Goal: Check status: Check status

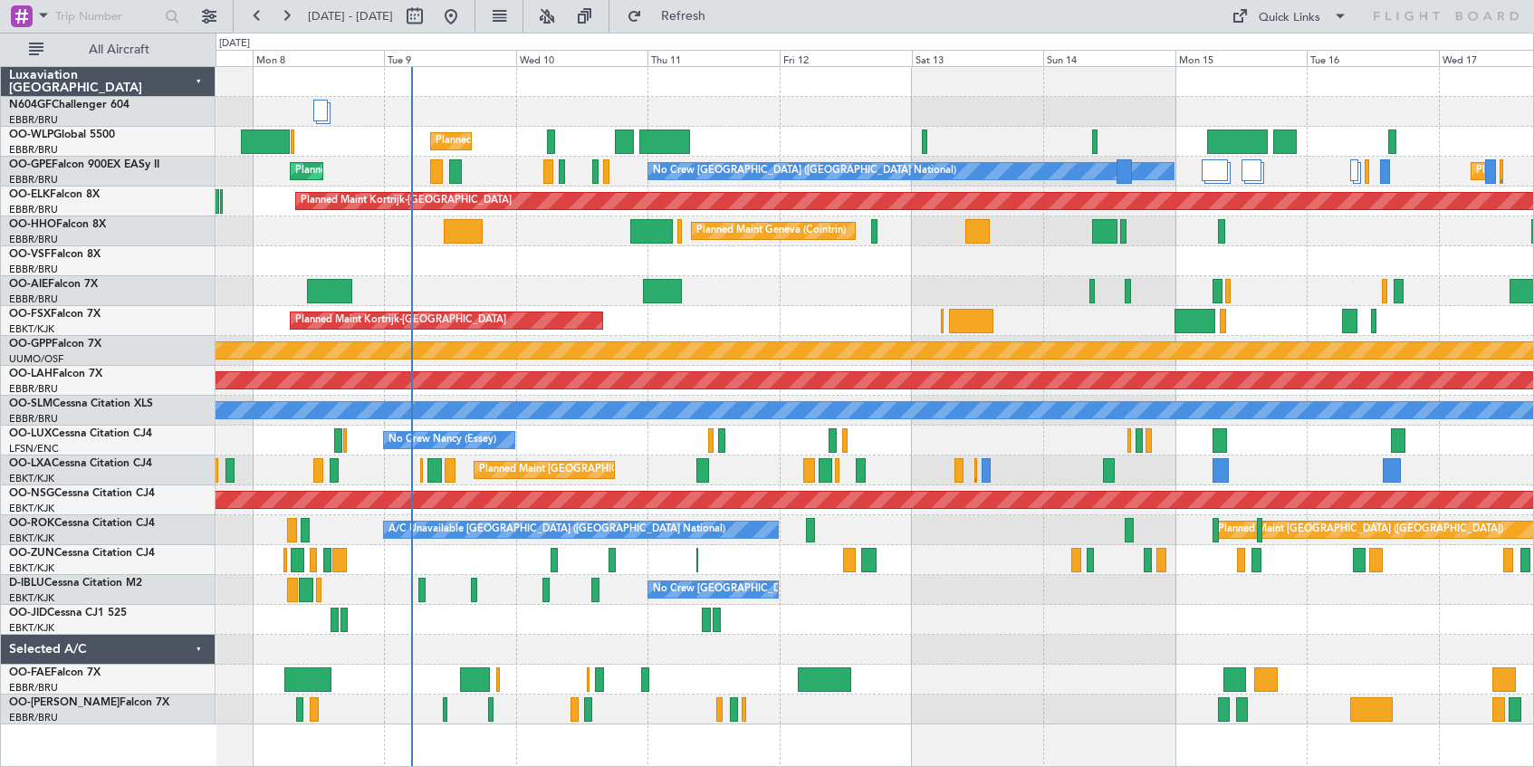
click at [842, 335] on div "Planned Maint Liege No Crew [GEOGRAPHIC_DATA] (Brussels National) Planned Maint…" at bounding box center [875, 395] width 1318 height 657
click at [561, 15] on button at bounding box center [546, 16] width 29 height 29
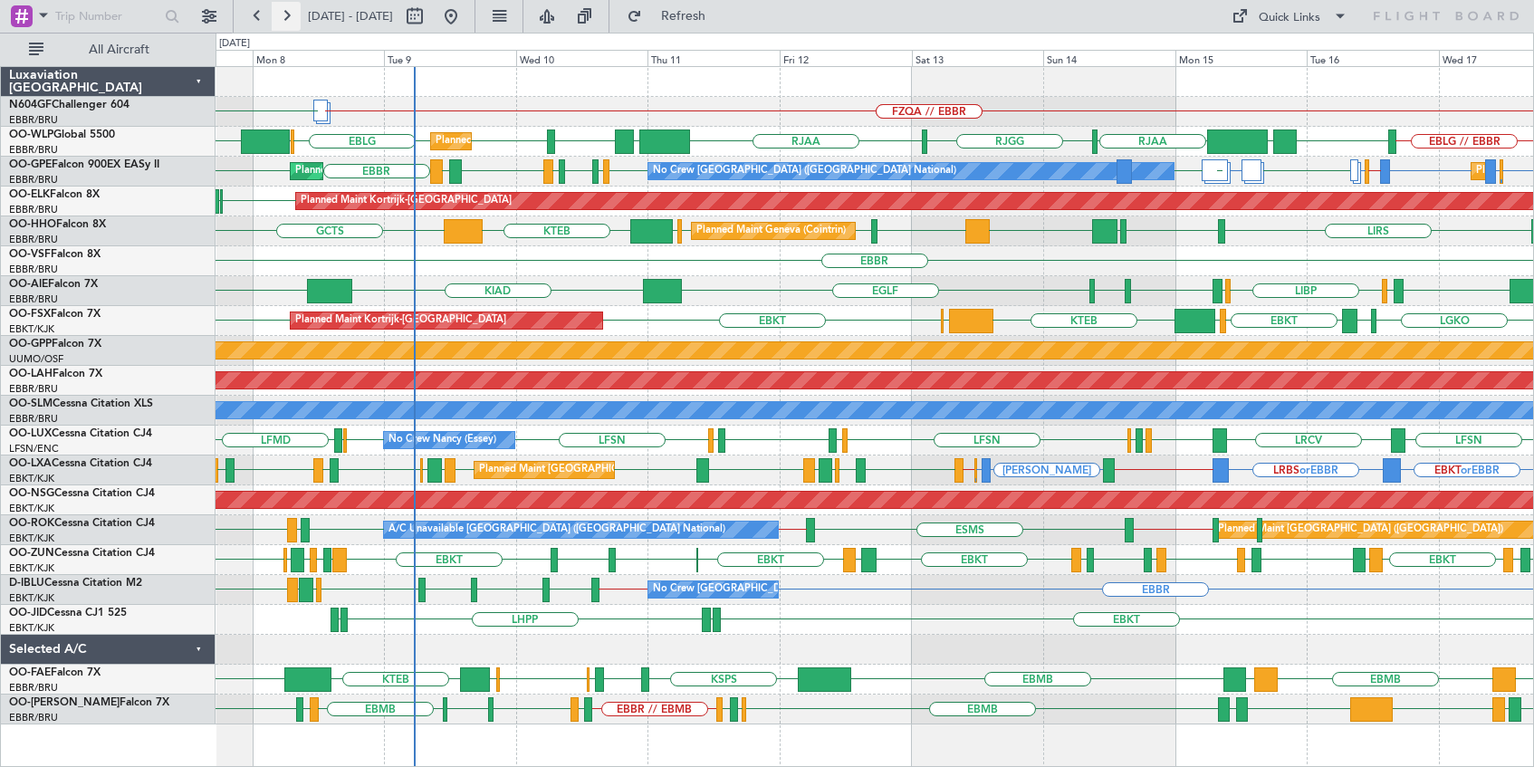
click at [287, 17] on button at bounding box center [286, 16] width 29 height 29
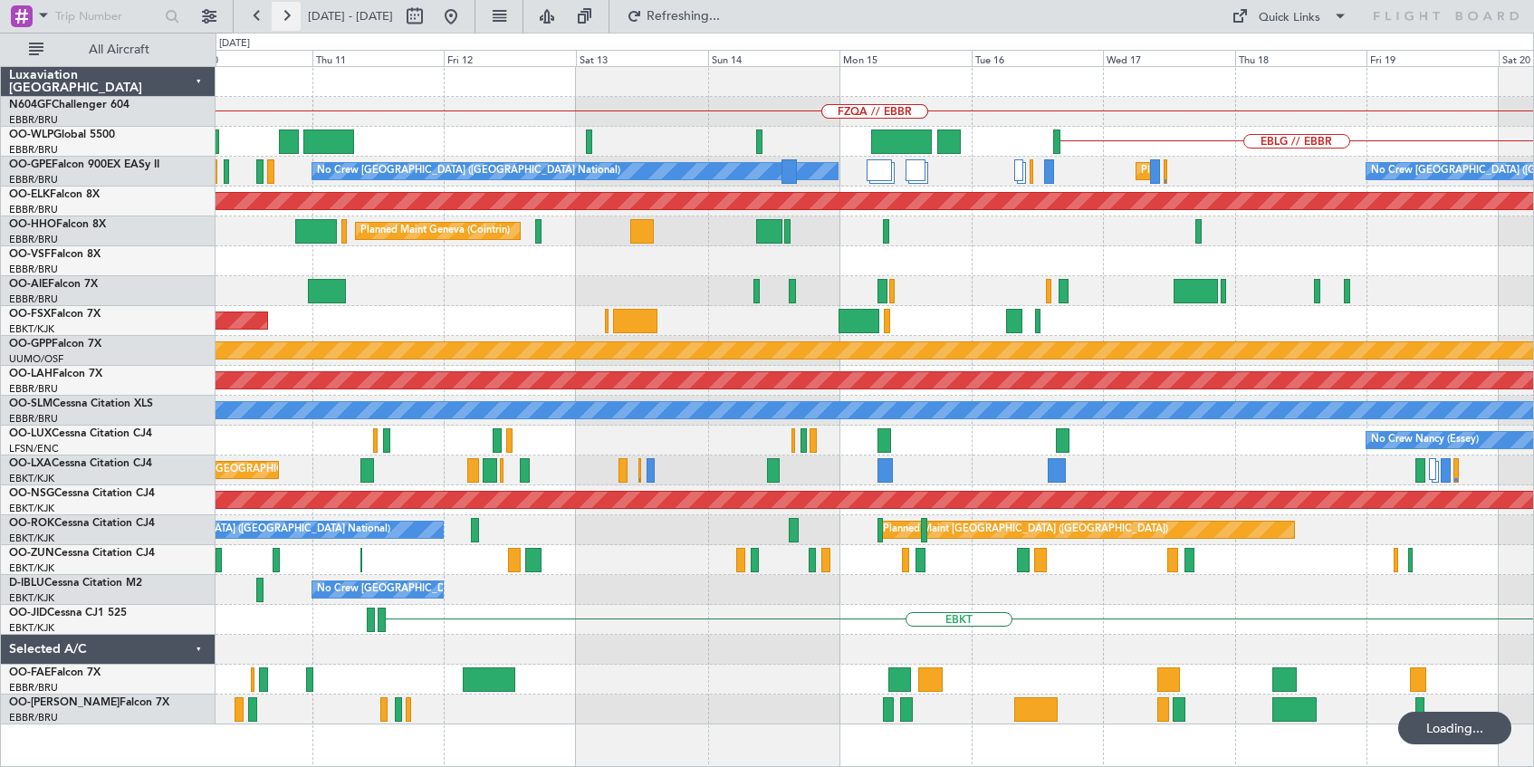
click at [287, 17] on button at bounding box center [286, 16] width 29 height 29
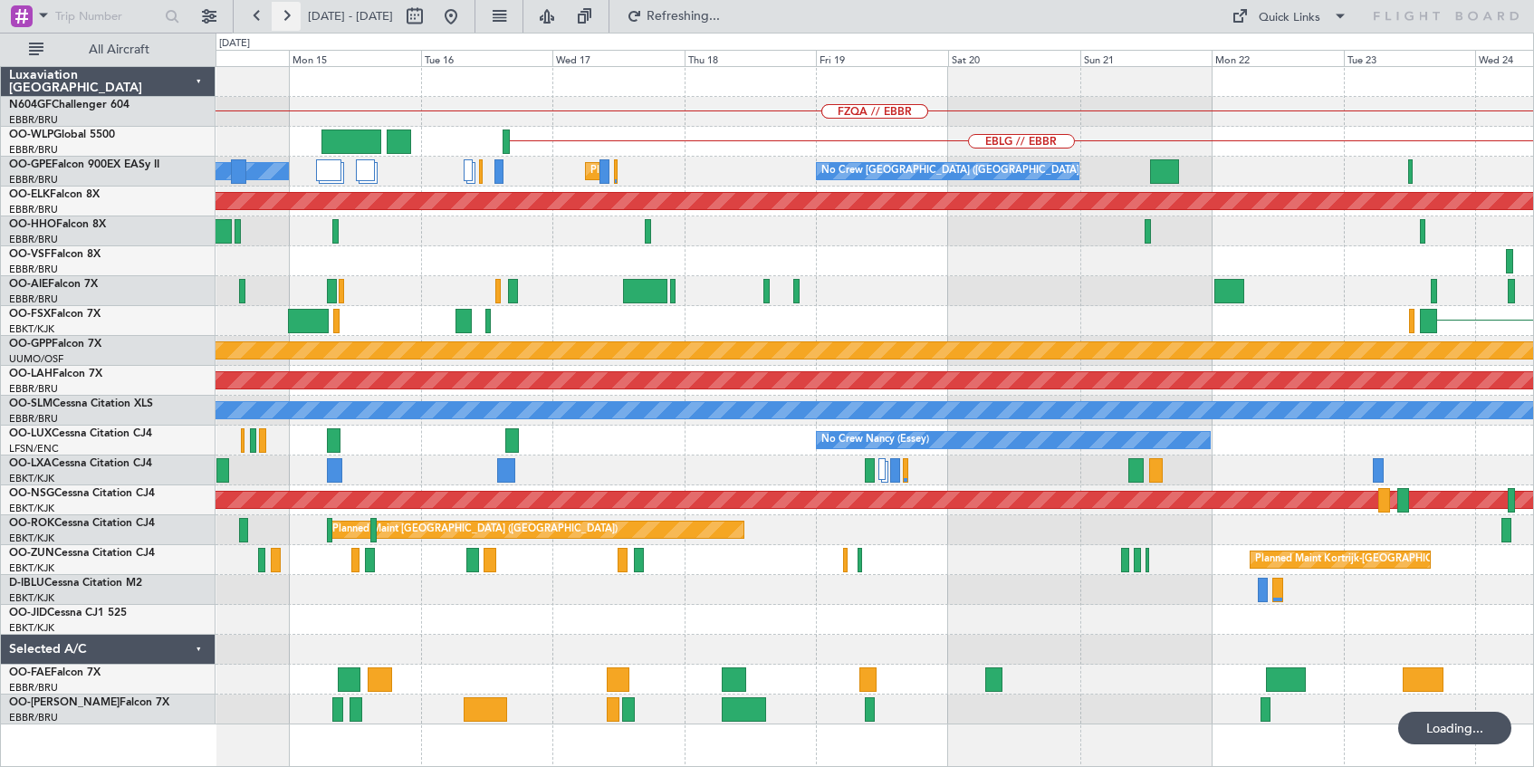
click at [287, 17] on button at bounding box center [286, 16] width 29 height 29
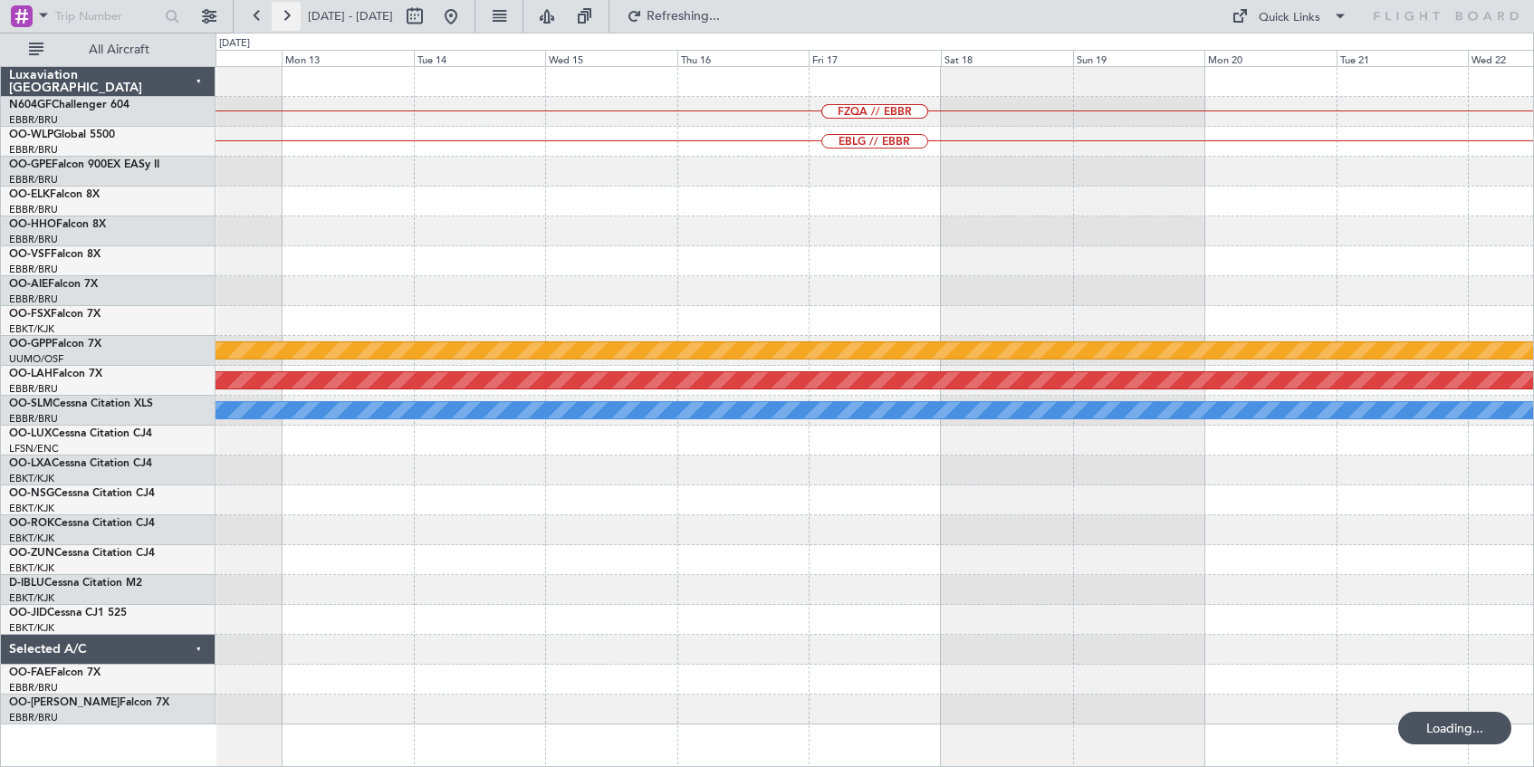
click at [287, 17] on button at bounding box center [286, 16] width 29 height 29
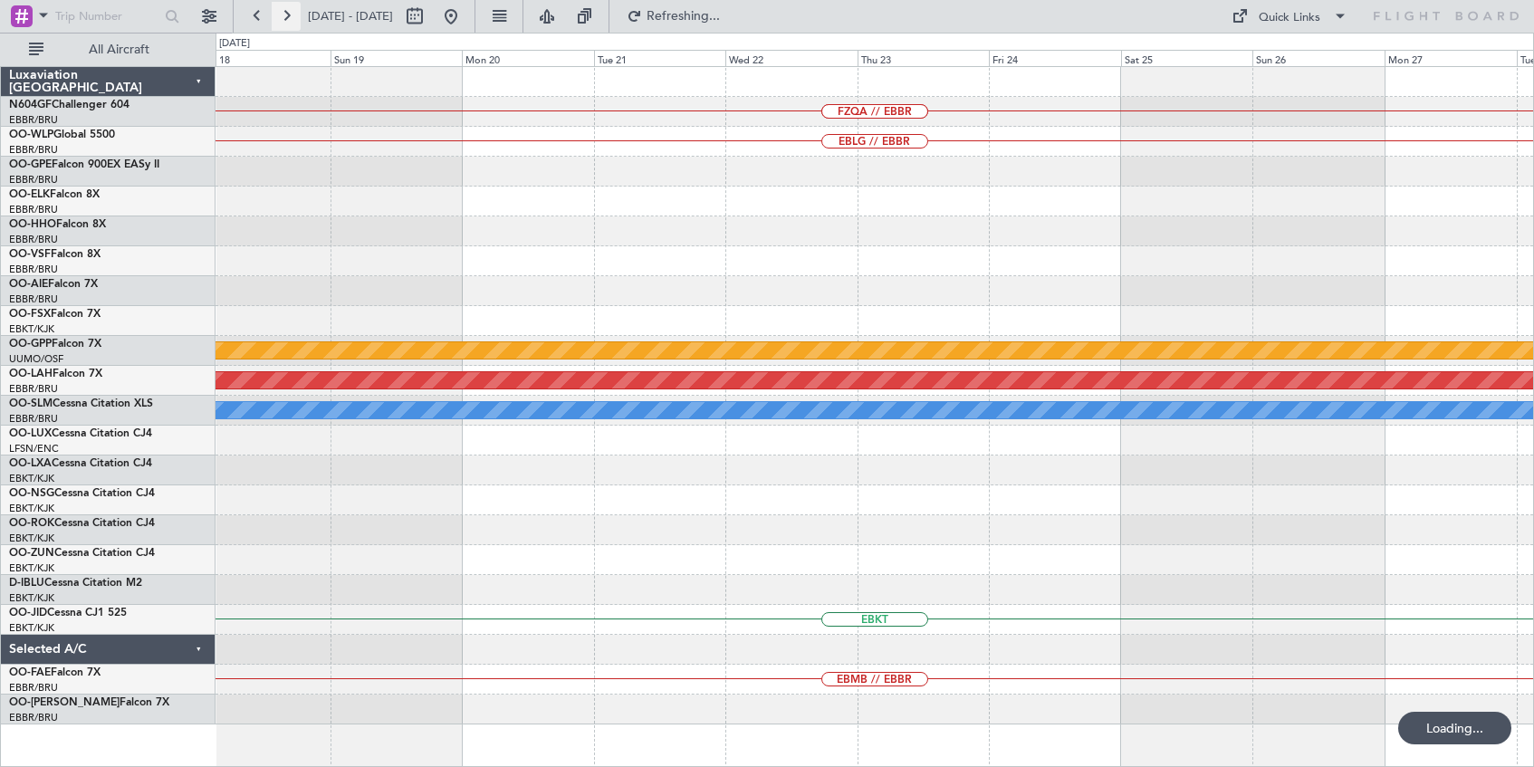
click at [287, 17] on button at bounding box center [286, 16] width 29 height 29
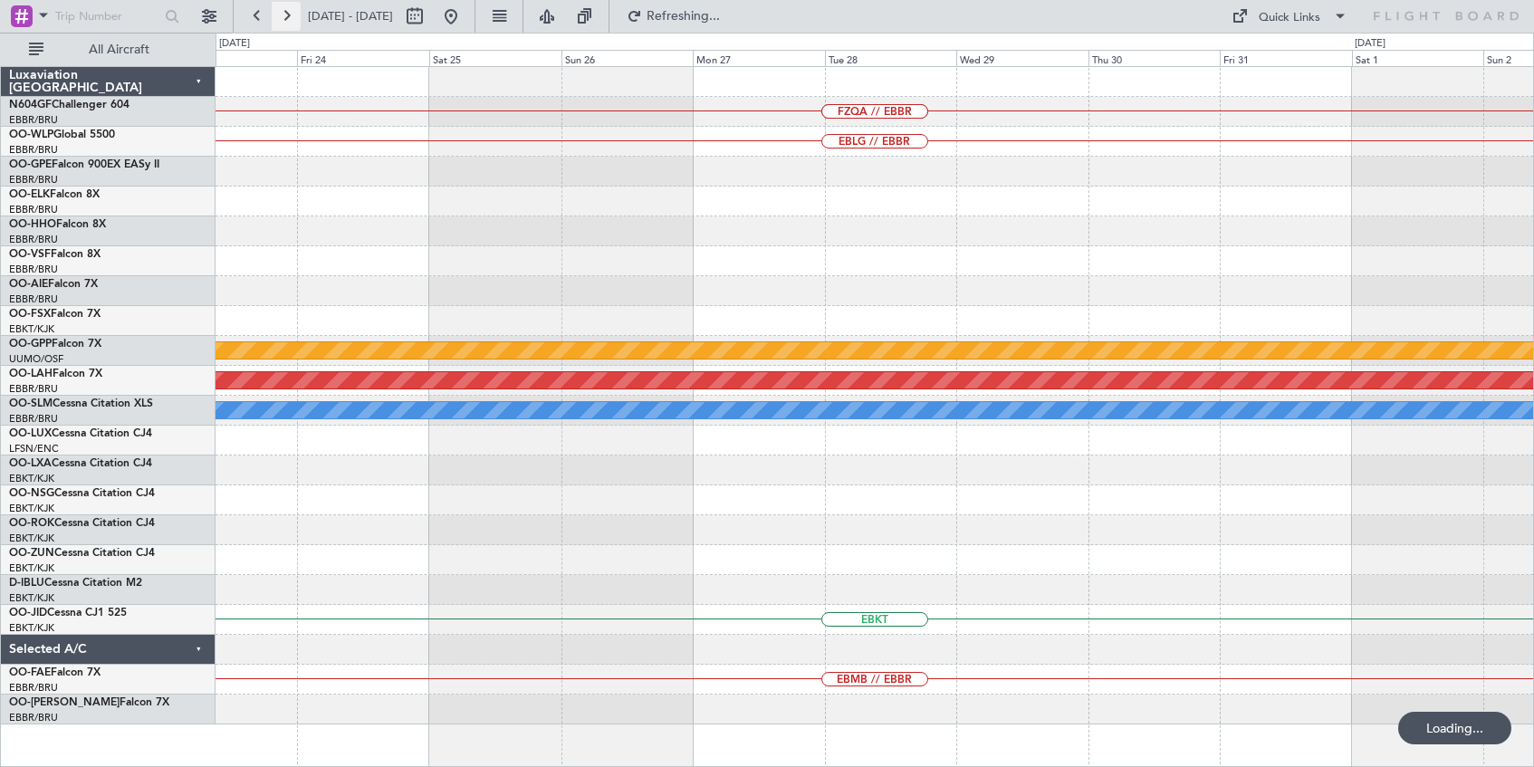
click at [287, 17] on button at bounding box center [286, 16] width 29 height 29
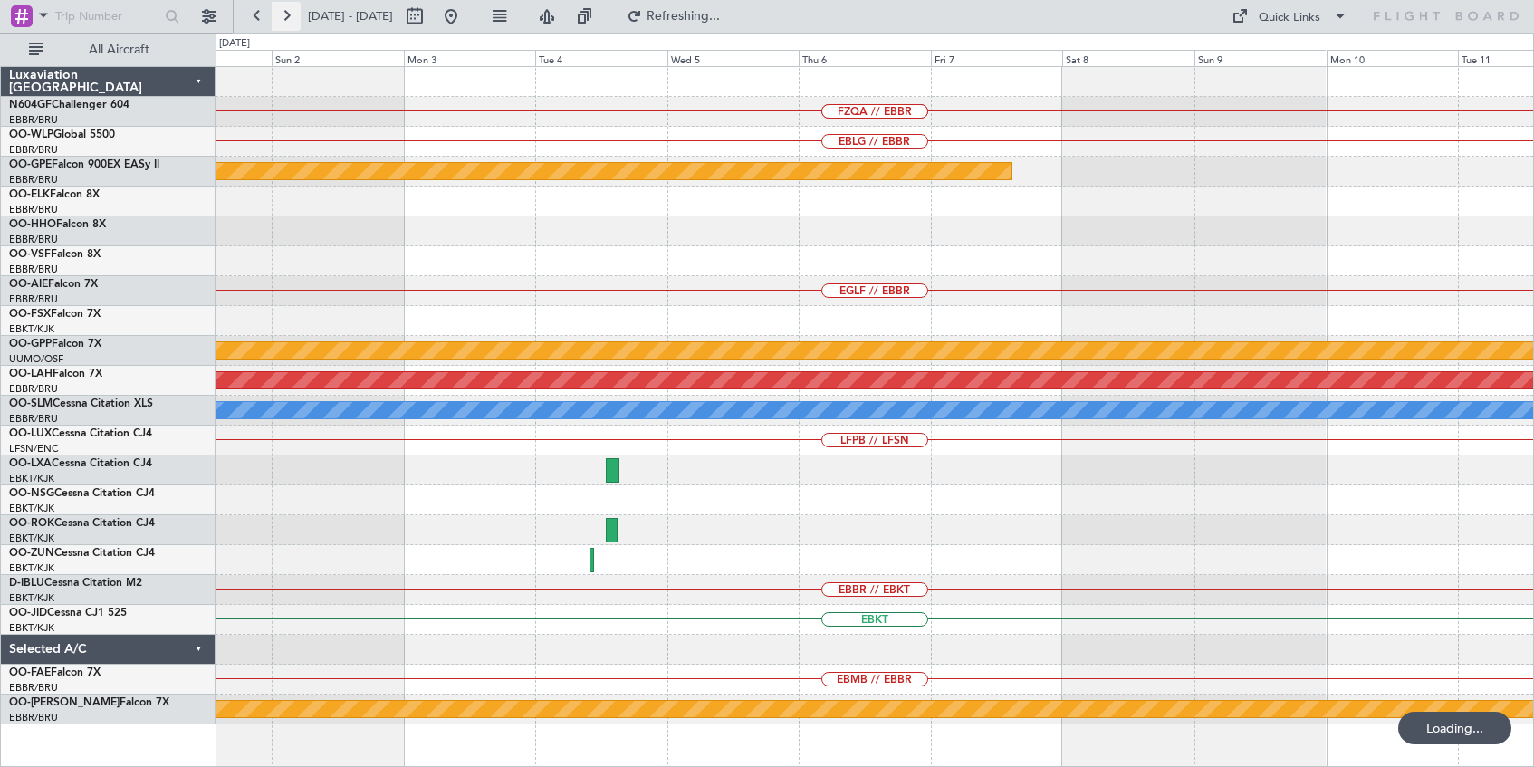
click at [287, 17] on button at bounding box center [286, 16] width 29 height 29
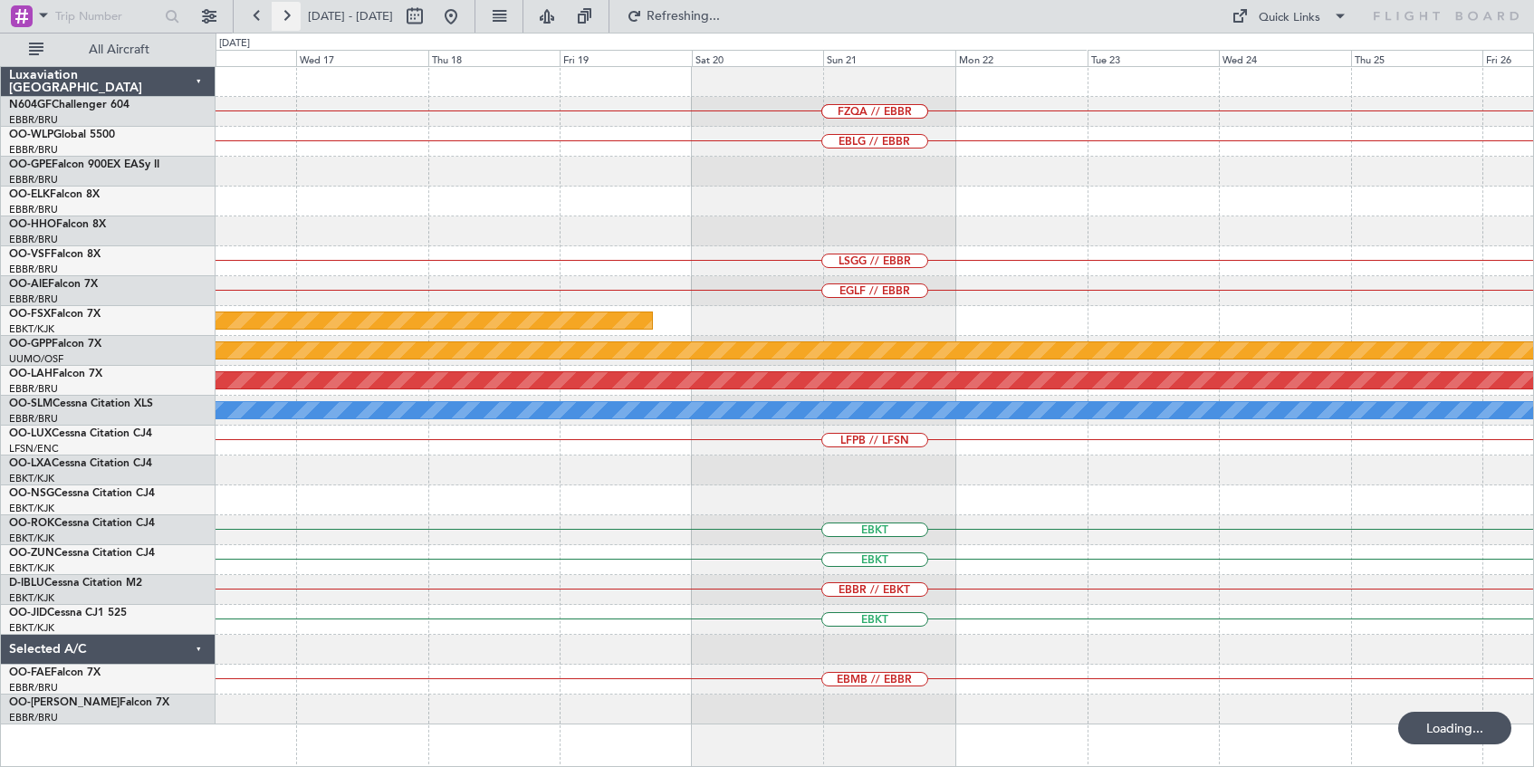
click at [285, 17] on button at bounding box center [286, 16] width 29 height 29
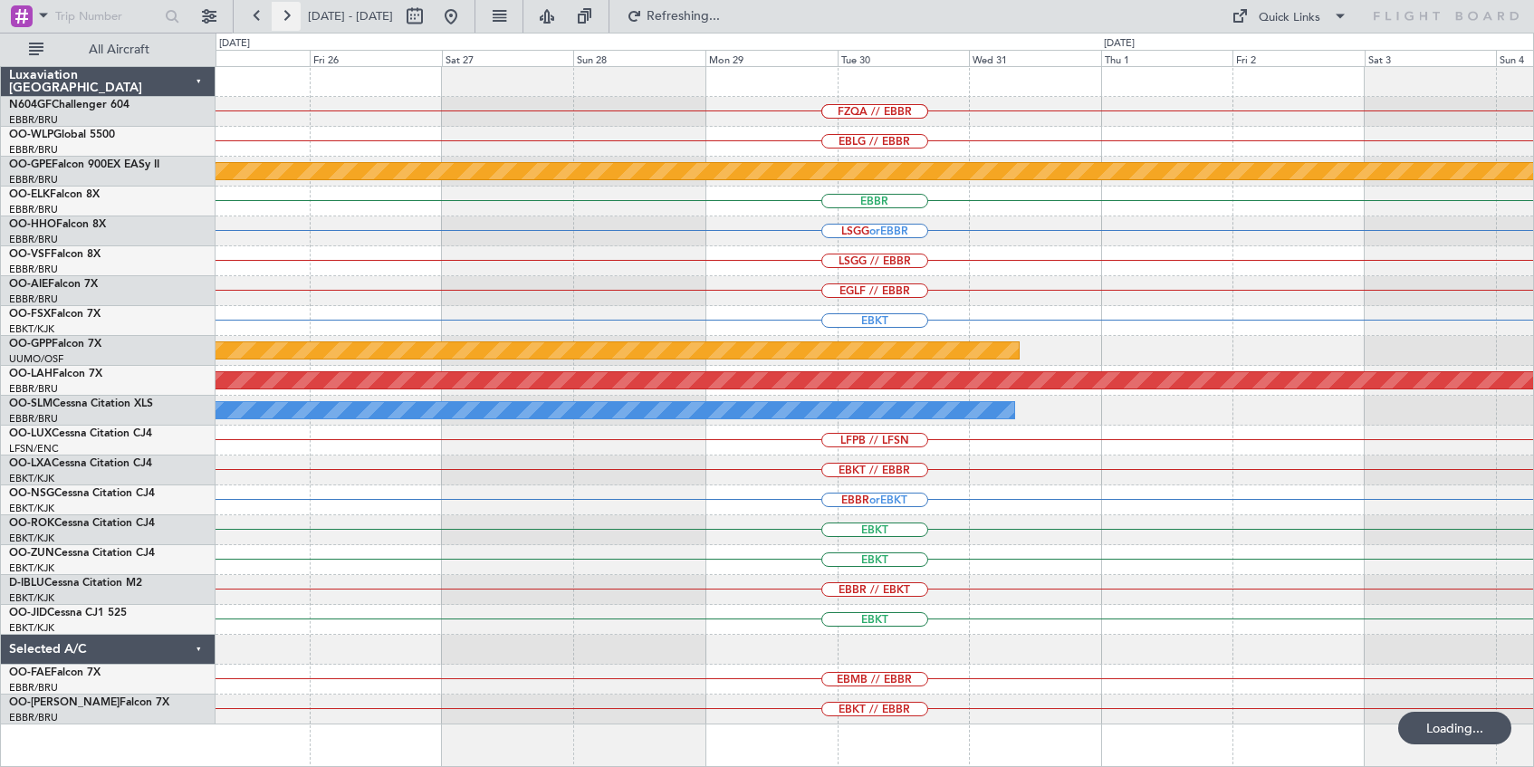
click at [283, 17] on button at bounding box center [286, 16] width 29 height 29
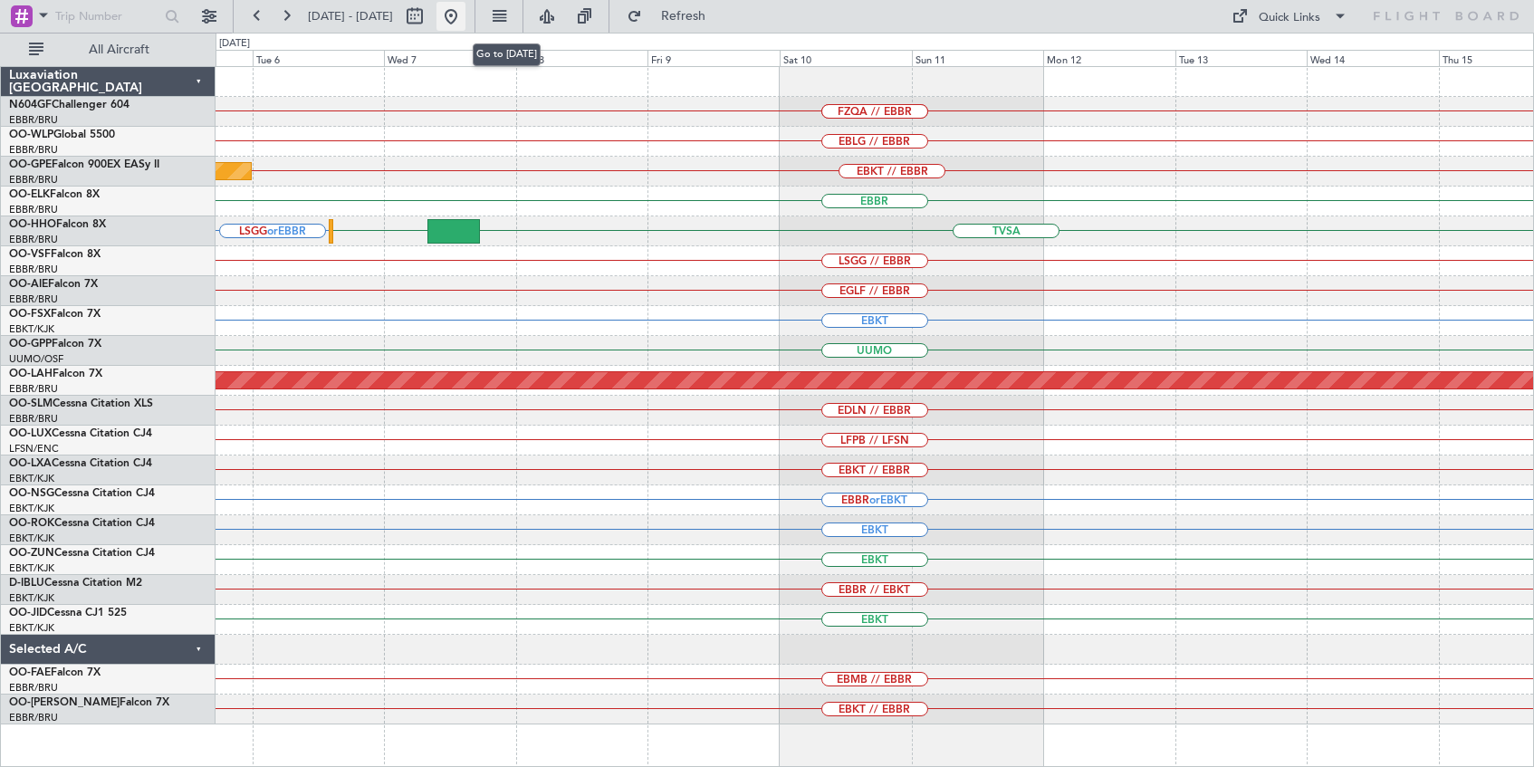
click at [465, 18] on button at bounding box center [450, 16] width 29 height 29
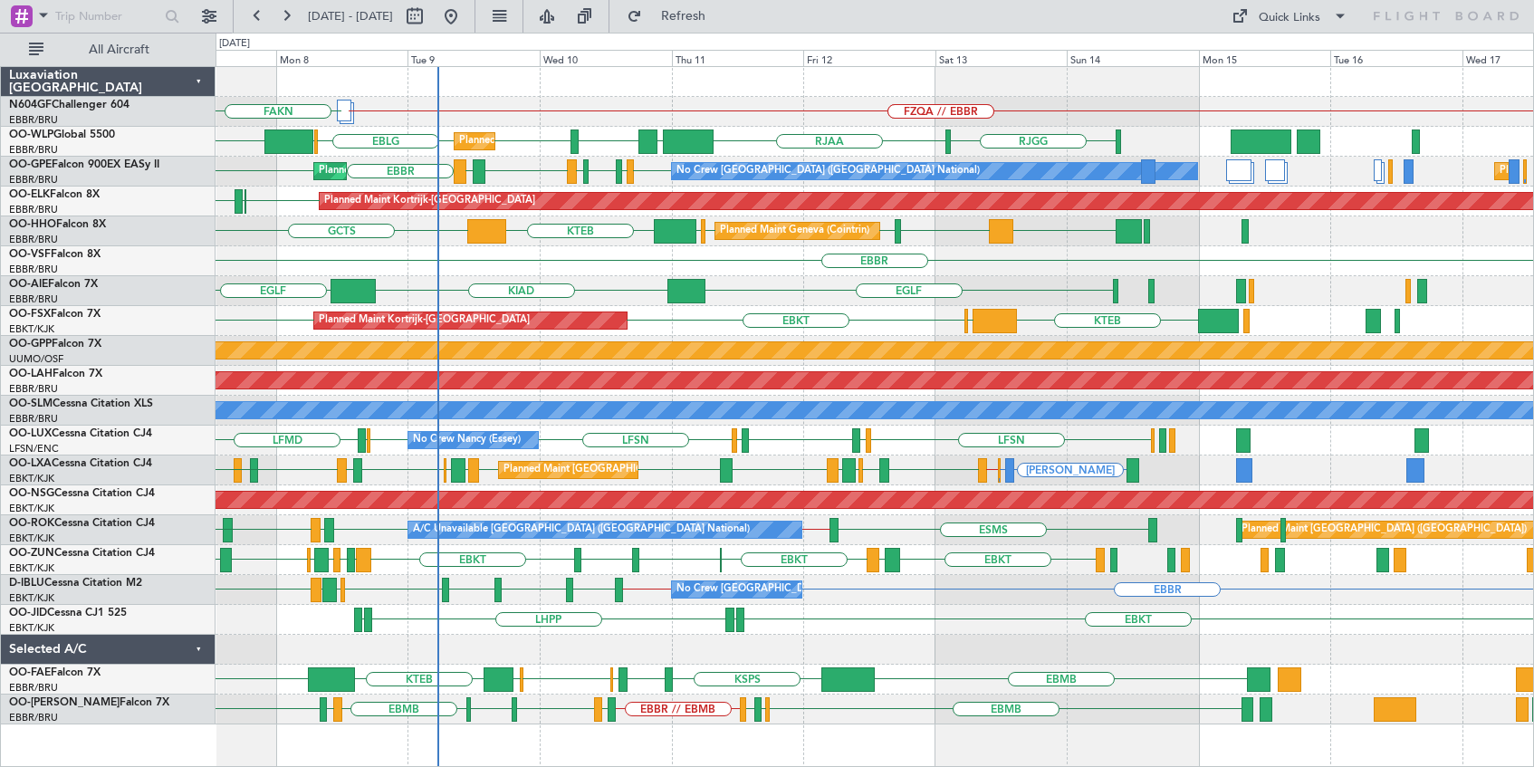
click at [1002, 304] on div "FZQA // EBBR FZQA // EBBR FAKN [PERSON_NAME] LTCG LIML EBLG EBLG ELLX [GEOGRAPH…" at bounding box center [875, 395] width 1318 height 657
